Goal: Task Accomplishment & Management: Manage account settings

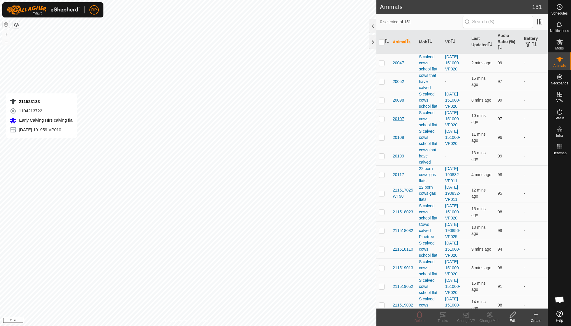
checkbox input "true"
click at [463, 316] on rect at bounding box center [465, 314] width 5 height 5
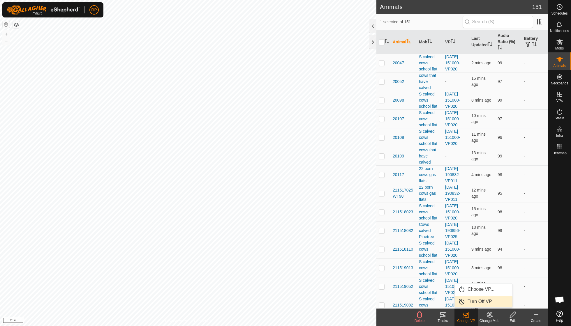
click at [470, 301] on link "Turn Off VP" at bounding box center [483, 302] width 58 height 12
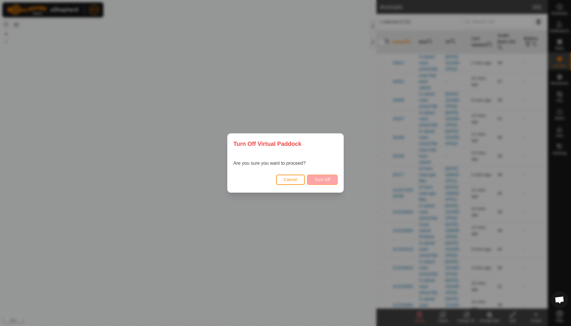
click at [325, 179] on span "Turn Off" at bounding box center [322, 179] width 16 height 5
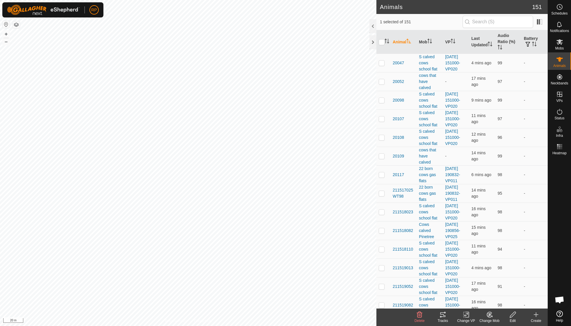
checkbox input "true"
checkbox input "false"
click at [466, 315] on icon at bounding box center [465, 314] width 7 height 7
click at [469, 299] on link "Turn Off VP" at bounding box center [483, 302] width 58 height 12
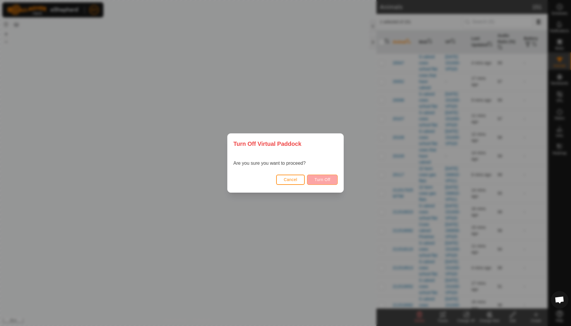
click at [324, 182] on button "Turn Off" at bounding box center [322, 180] width 31 height 10
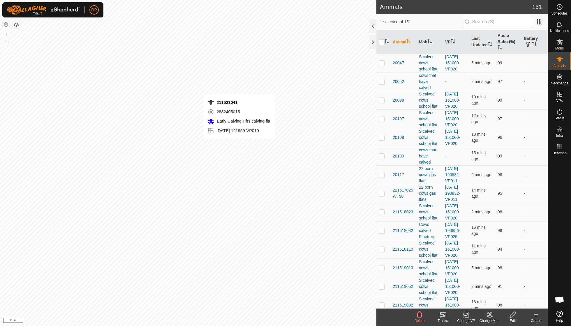
click at [466, 316] on icon at bounding box center [466, 315] width 4 height 4
click at [467, 302] on link "Turn Off VP" at bounding box center [483, 302] width 58 height 12
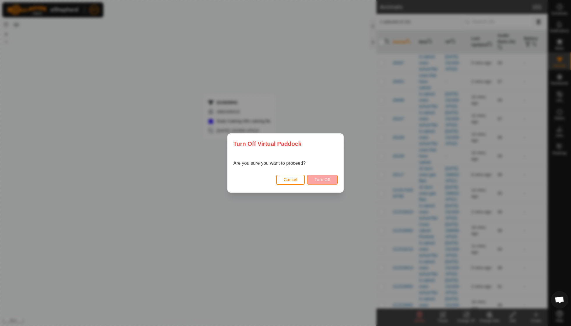
click at [318, 175] on button "Turn Off" at bounding box center [322, 180] width 31 height 10
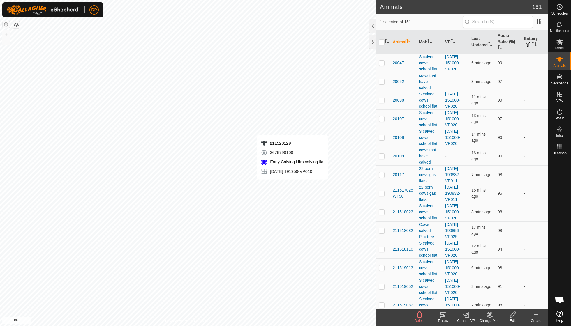
click at [466, 316] on icon at bounding box center [465, 314] width 7 height 7
click at [475, 302] on link "Turn Off VP" at bounding box center [483, 302] width 58 height 12
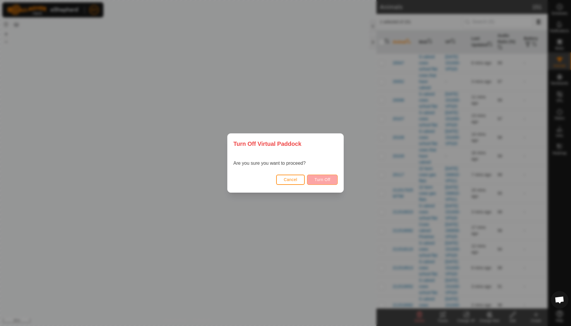
click at [324, 179] on span "Turn Off" at bounding box center [322, 179] width 16 height 5
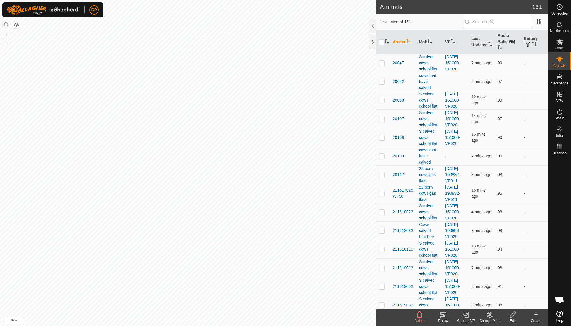
click at [440, 312] on icon at bounding box center [442, 314] width 7 height 7
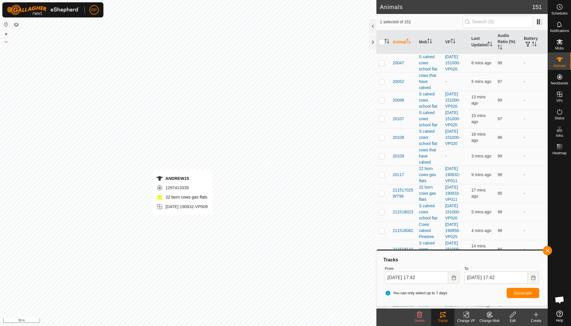
checkbox input "false"
checkbox input "true"
click at [471, 46] on th "Last Updated" at bounding box center [482, 42] width 26 height 24
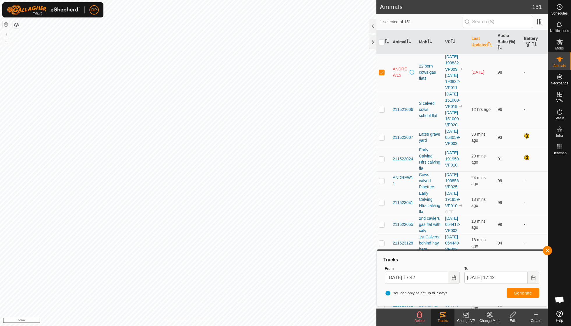
click at [472, 42] on th "Last Updated" at bounding box center [482, 42] width 26 height 24
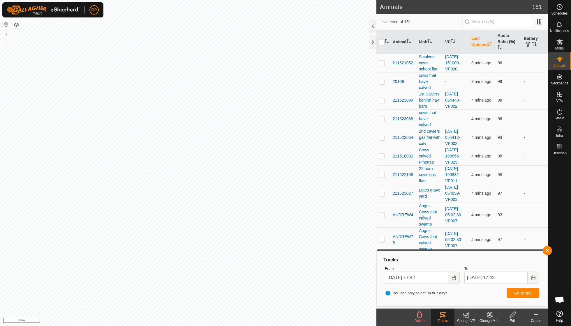
click at [472, 42] on th "Last Updated" at bounding box center [482, 42] width 26 height 24
